Goal: Information Seeking & Learning: Understand process/instructions

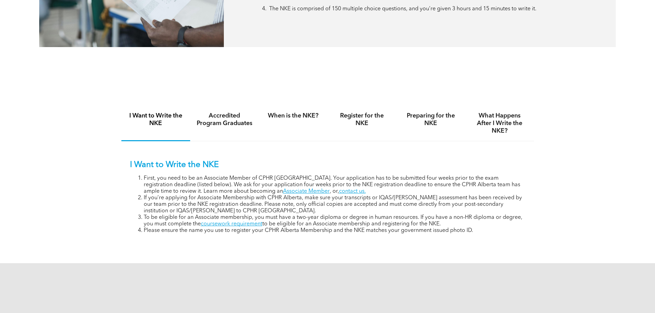
scroll to position [413, 0]
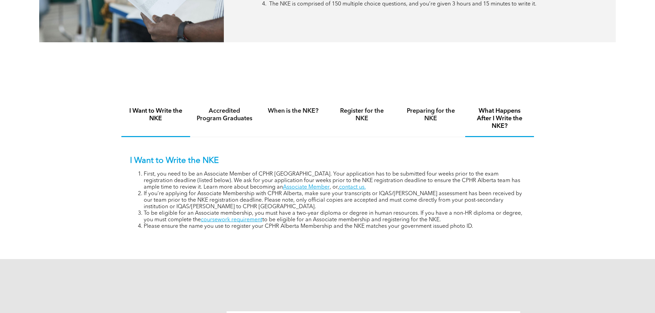
click at [493, 113] on h4 "What Happens After I Write the NKE?" at bounding box center [500, 118] width 56 height 23
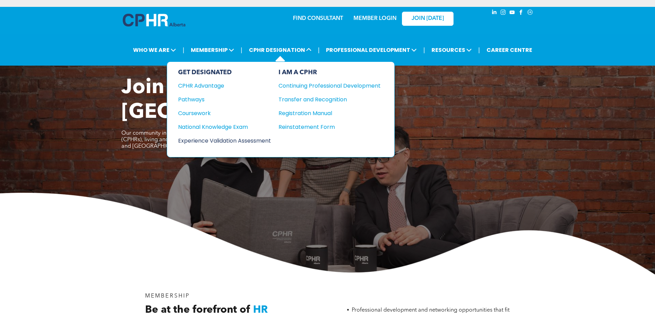
click at [204, 137] on div "Experience Validation Assessment" at bounding box center [220, 141] width 84 height 9
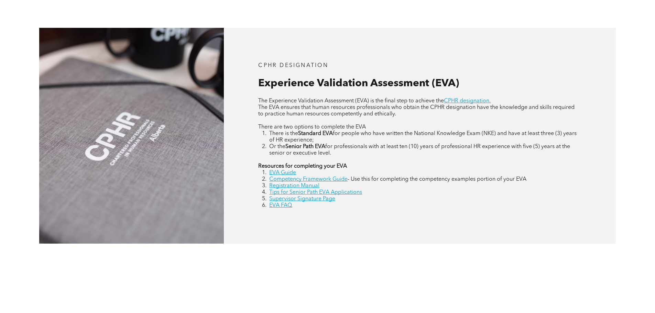
scroll to position [344, 0]
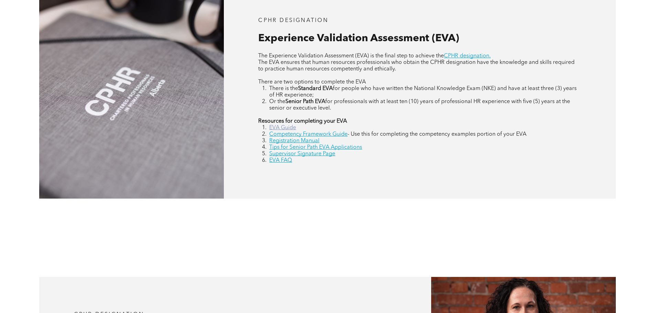
click at [284, 125] on link "EVA Guide" at bounding box center [282, 128] width 27 height 6
click at [325, 132] on link "Competency Framework Guide" at bounding box center [308, 135] width 78 height 6
click at [304, 138] on link "Registration Manual" at bounding box center [294, 141] width 50 height 6
